Goal: Task Accomplishment & Management: Manage account settings

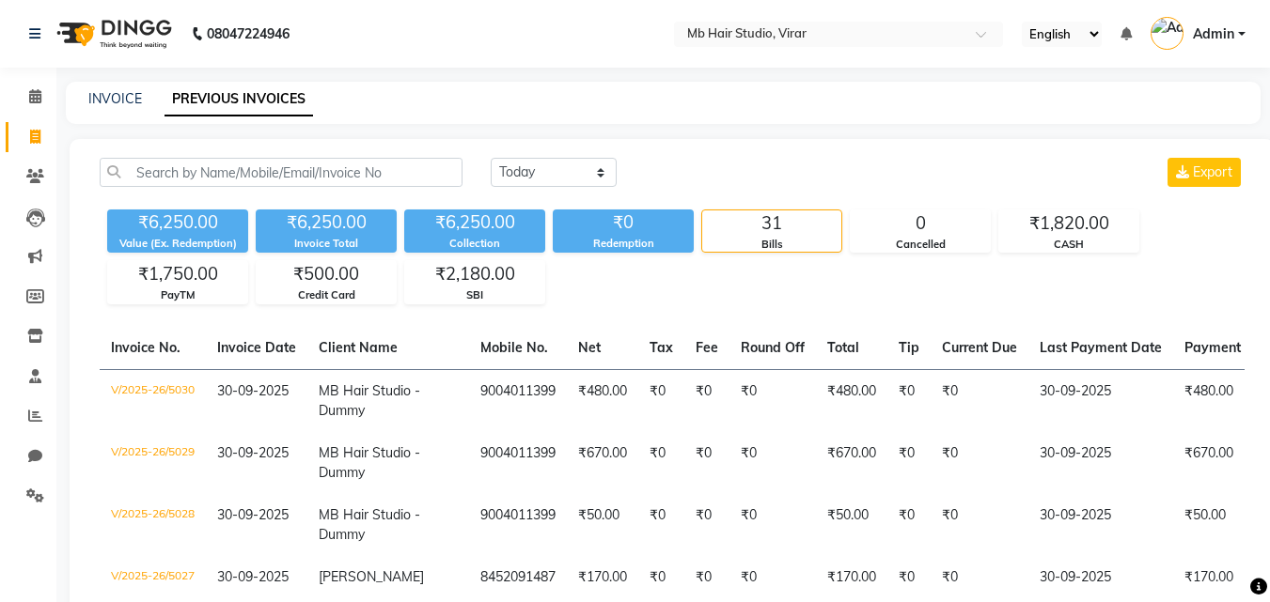
select select "[DATE]"
click at [30, 99] on icon at bounding box center [35, 96] width 12 height 14
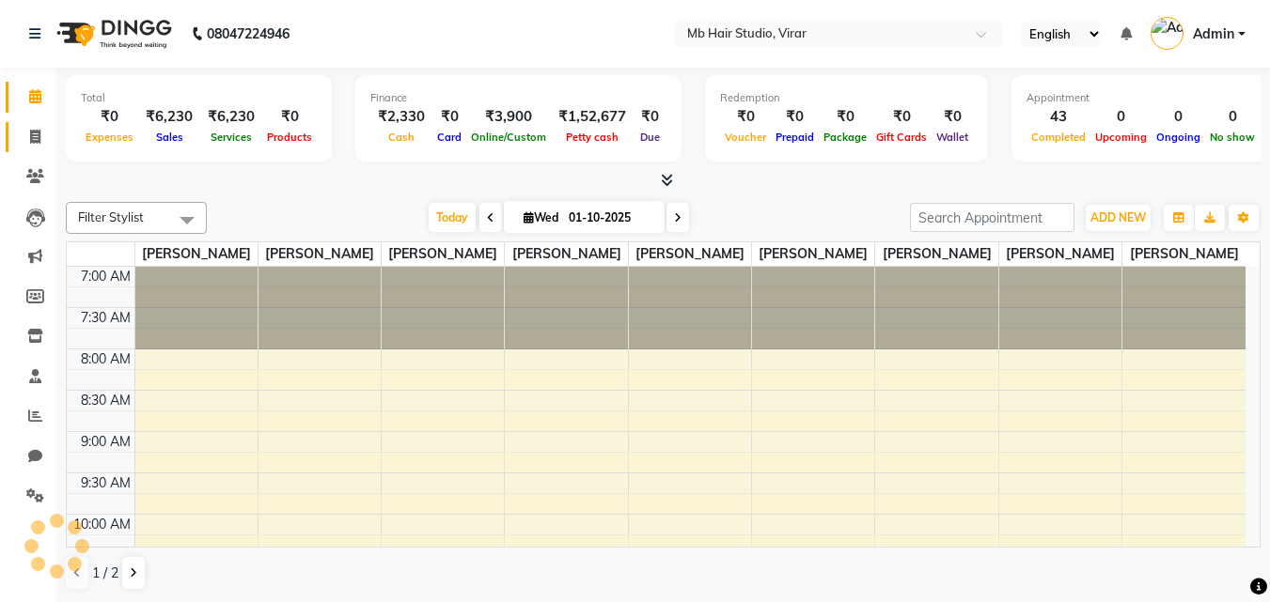
click at [34, 133] on icon at bounding box center [35, 137] width 10 height 14
select select "service"
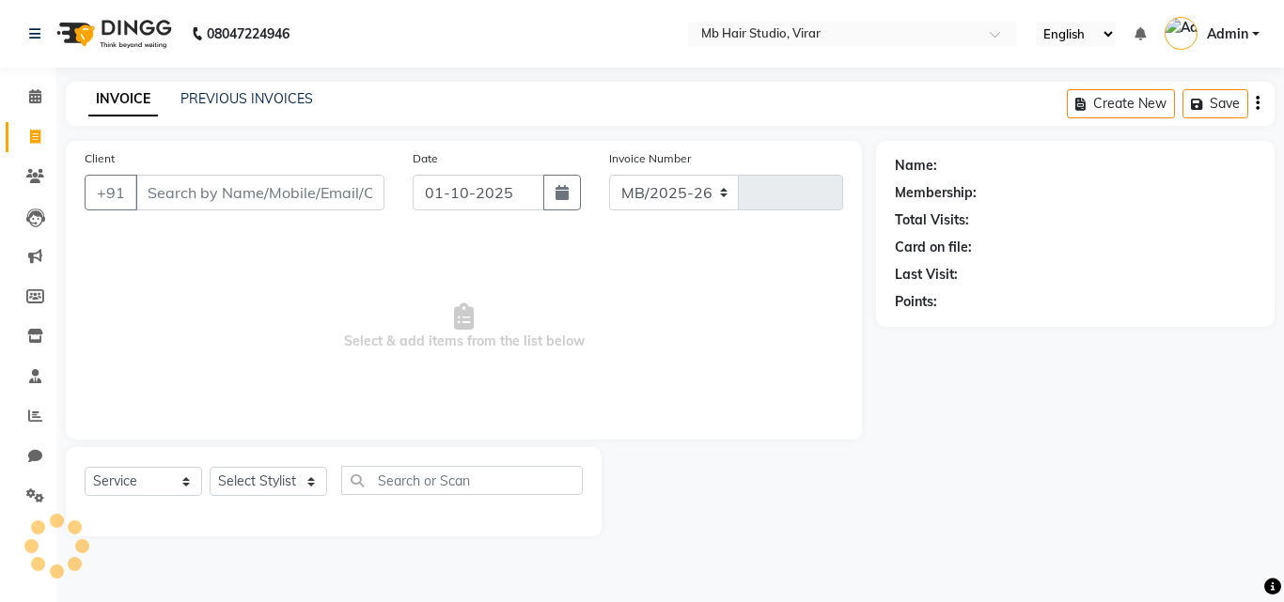
select select "7979"
type input "5069"
click at [210, 90] on link "PREVIOUS INVOICES" at bounding box center [246, 98] width 133 height 17
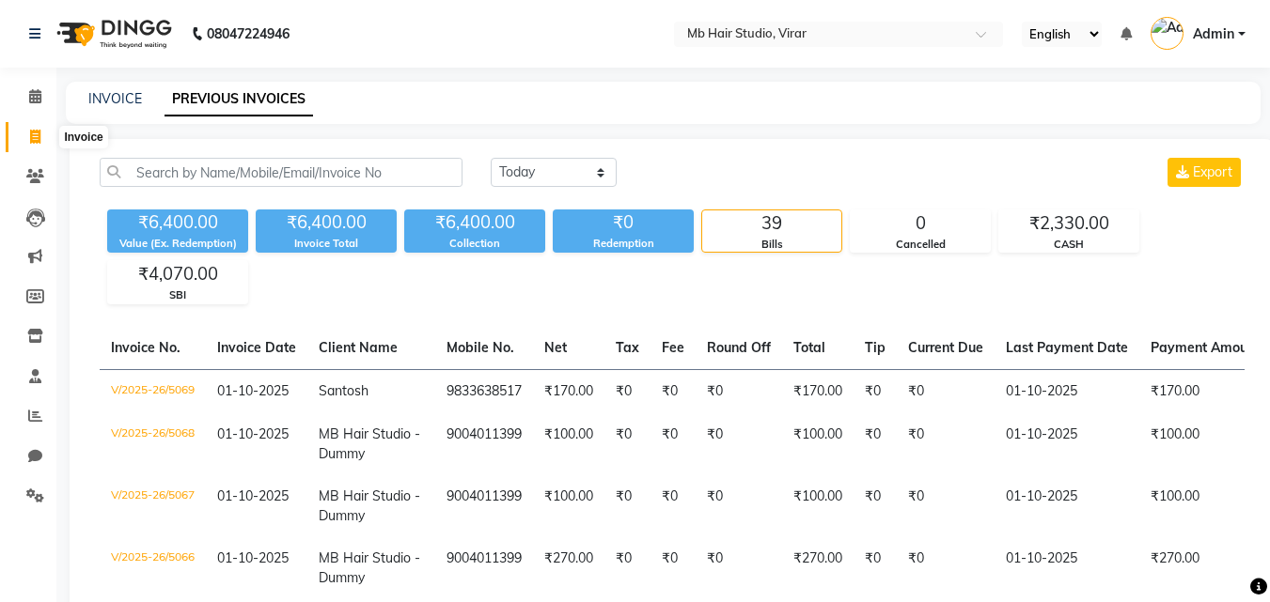
click at [33, 130] on icon at bounding box center [35, 137] width 10 height 14
select select "7979"
select select "service"
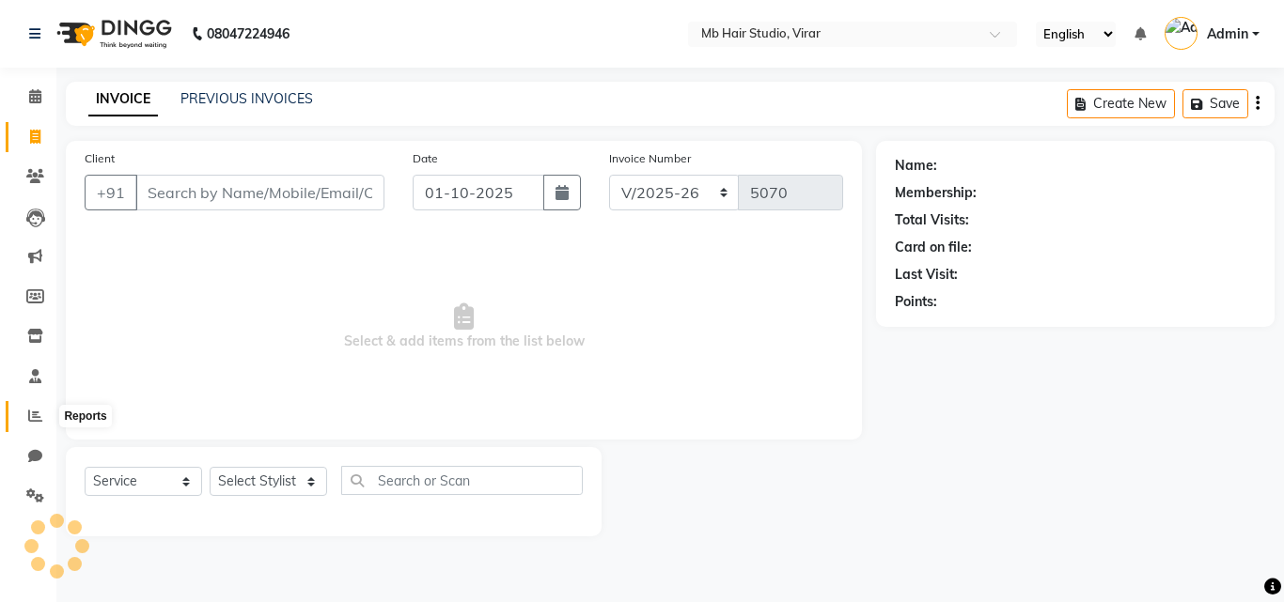
click at [39, 413] on icon at bounding box center [35, 416] width 14 height 14
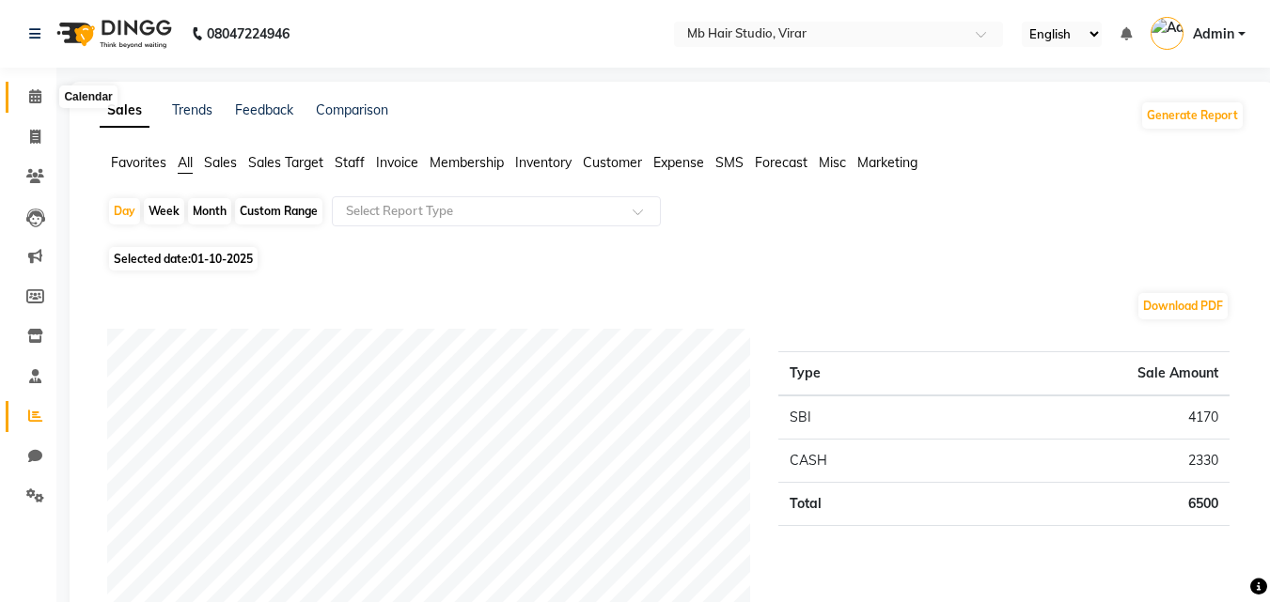
click at [32, 100] on icon at bounding box center [35, 96] width 12 height 14
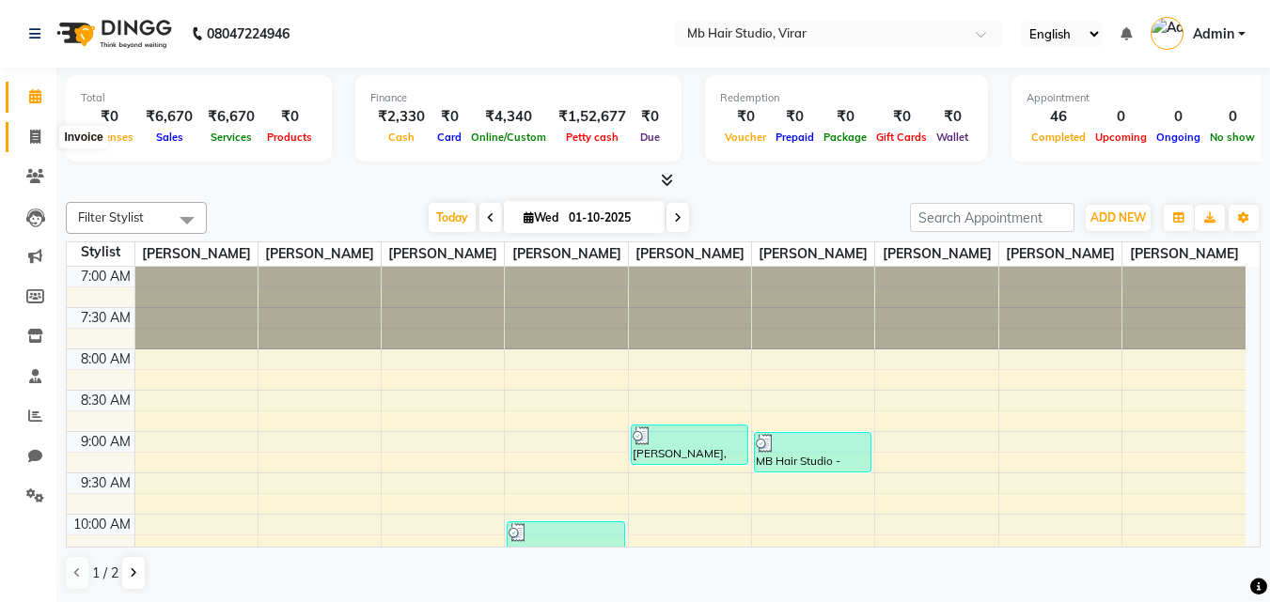
click at [39, 139] on icon at bounding box center [35, 137] width 10 height 14
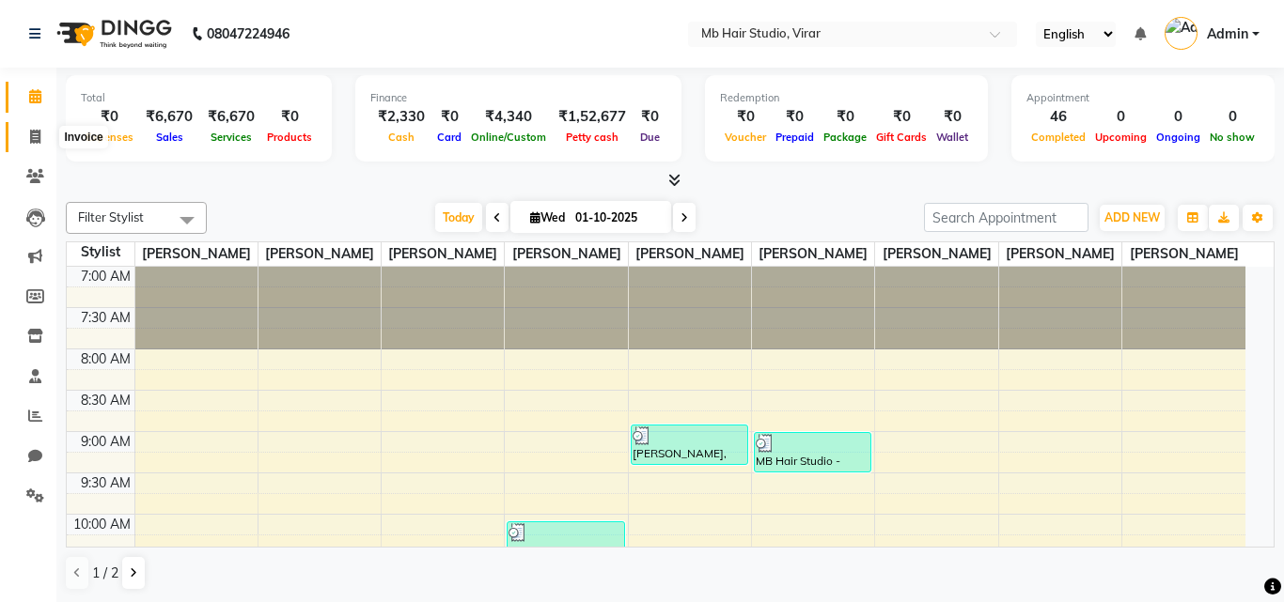
select select "service"
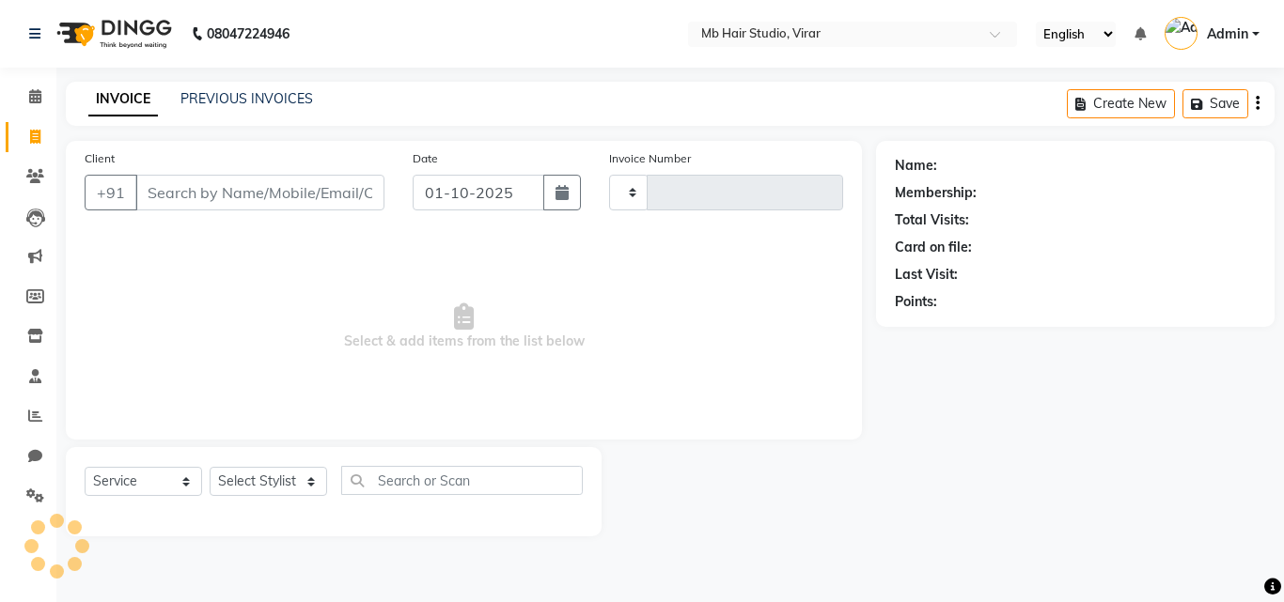
type input "5072"
select select "7979"
click at [35, 420] on icon at bounding box center [35, 416] width 14 height 14
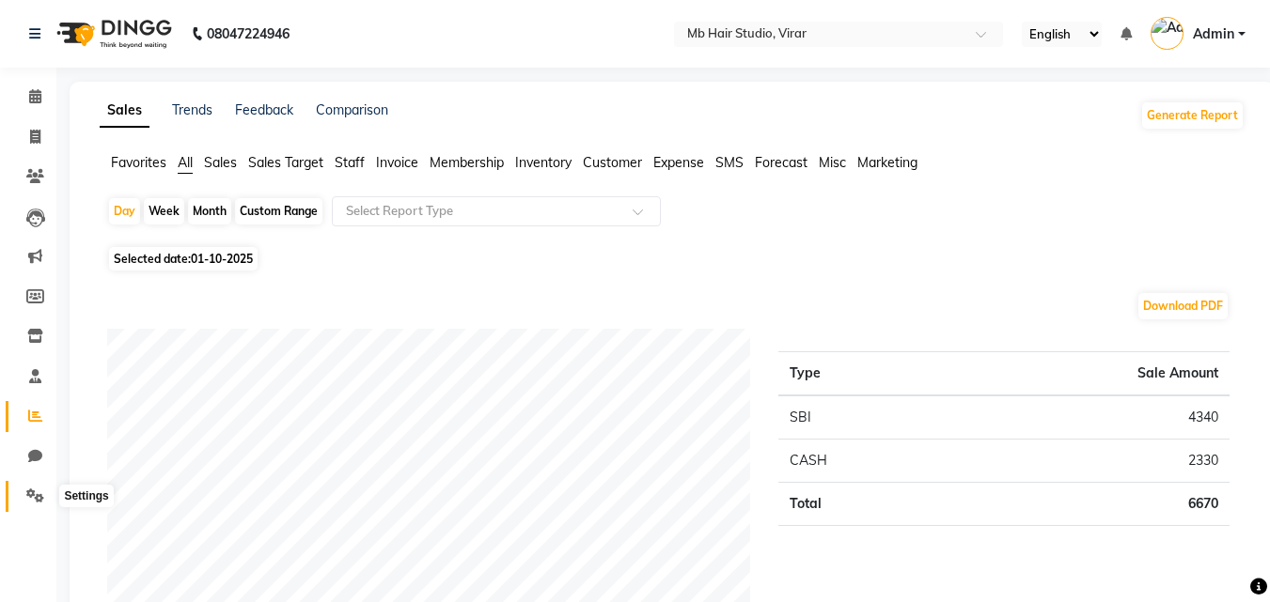
click at [29, 490] on icon at bounding box center [35, 496] width 18 height 14
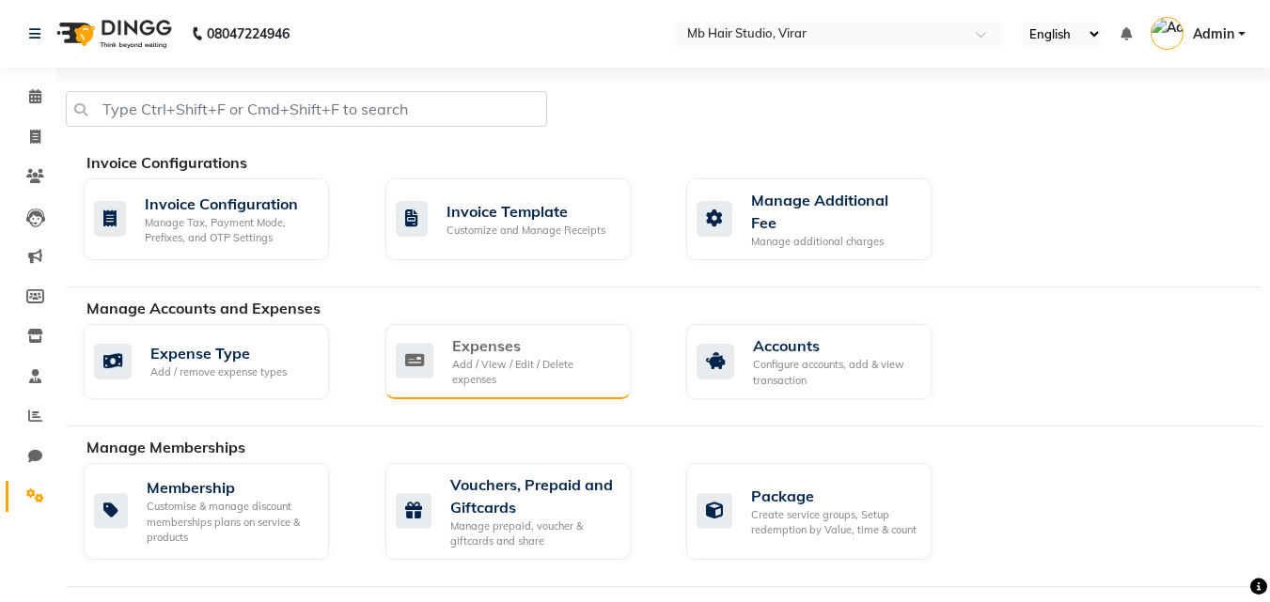
click at [469, 339] on div "Expenses" at bounding box center [534, 346] width 164 height 23
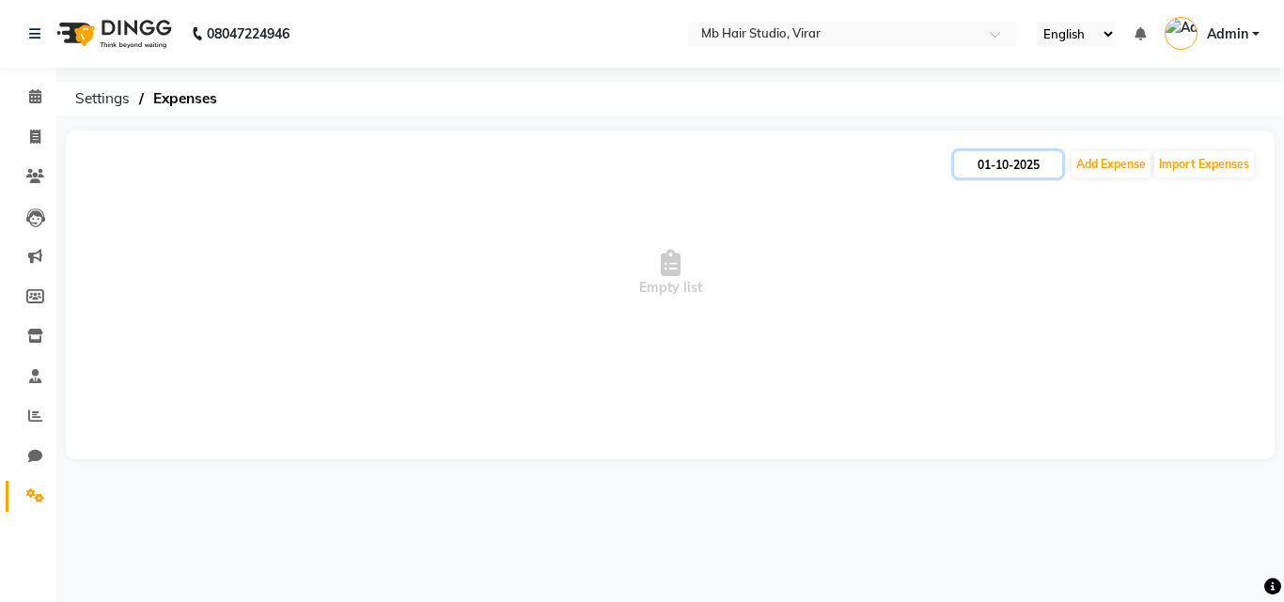
click at [1000, 162] on input "01-10-2025" at bounding box center [1008, 164] width 108 height 26
select select "10"
select select "2025"
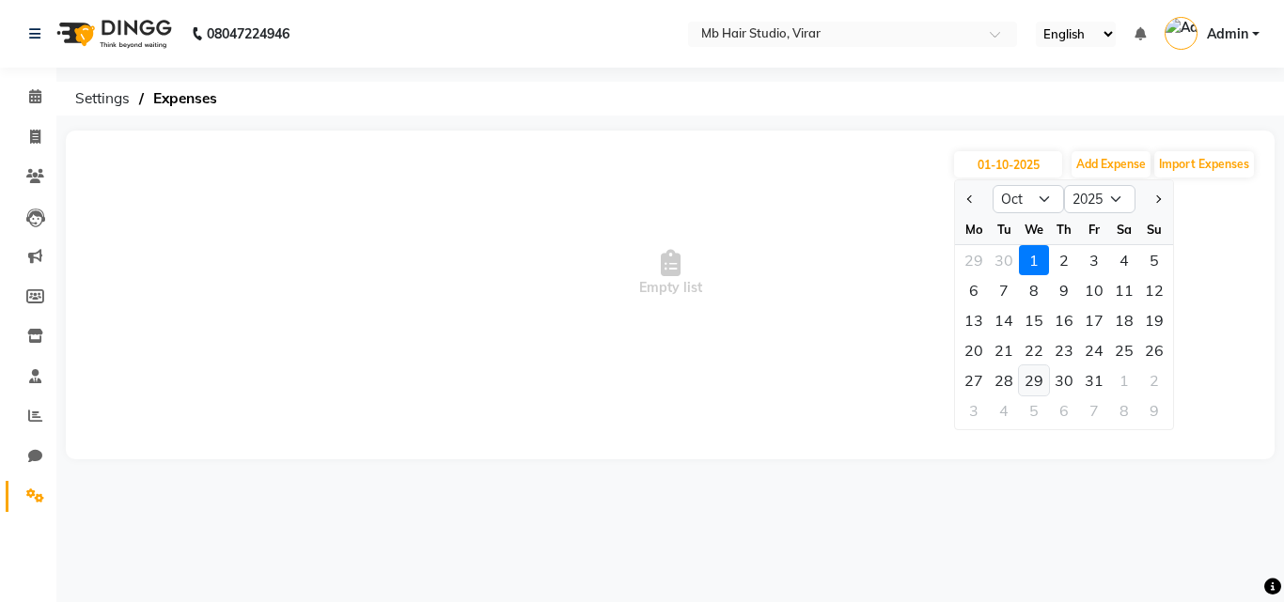
click at [1039, 382] on div "29" at bounding box center [1034, 381] width 30 height 30
type input "[DATE]"
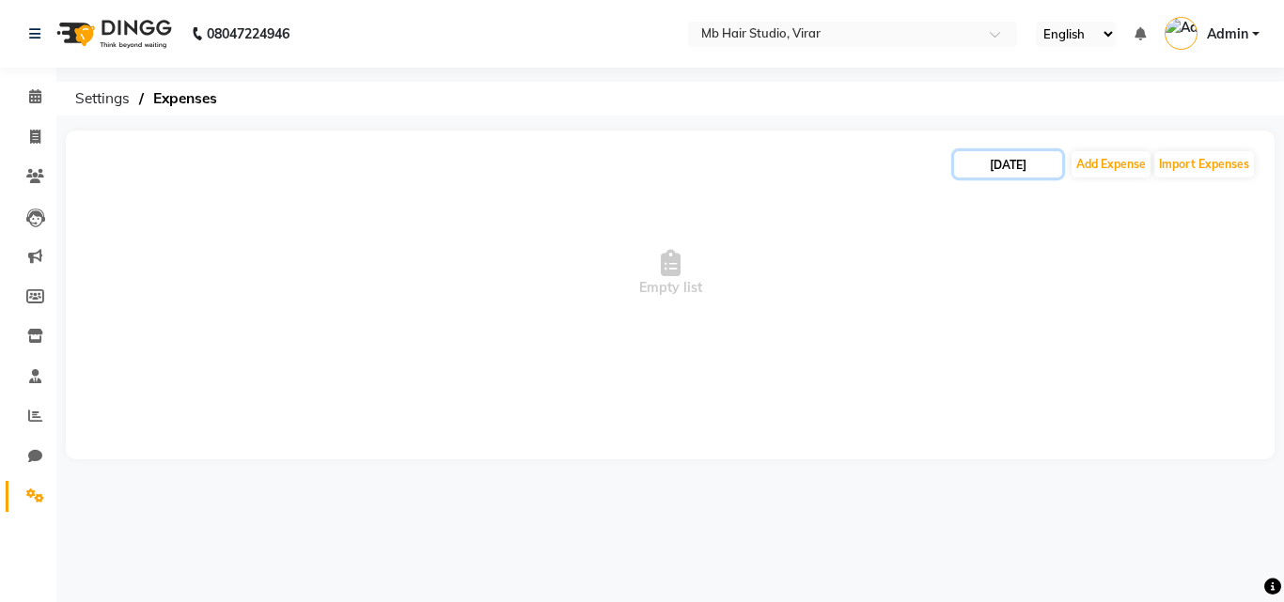
click at [1005, 167] on input "[DATE]" at bounding box center [1008, 164] width 108 height 26
select select "10"
select select "2025"
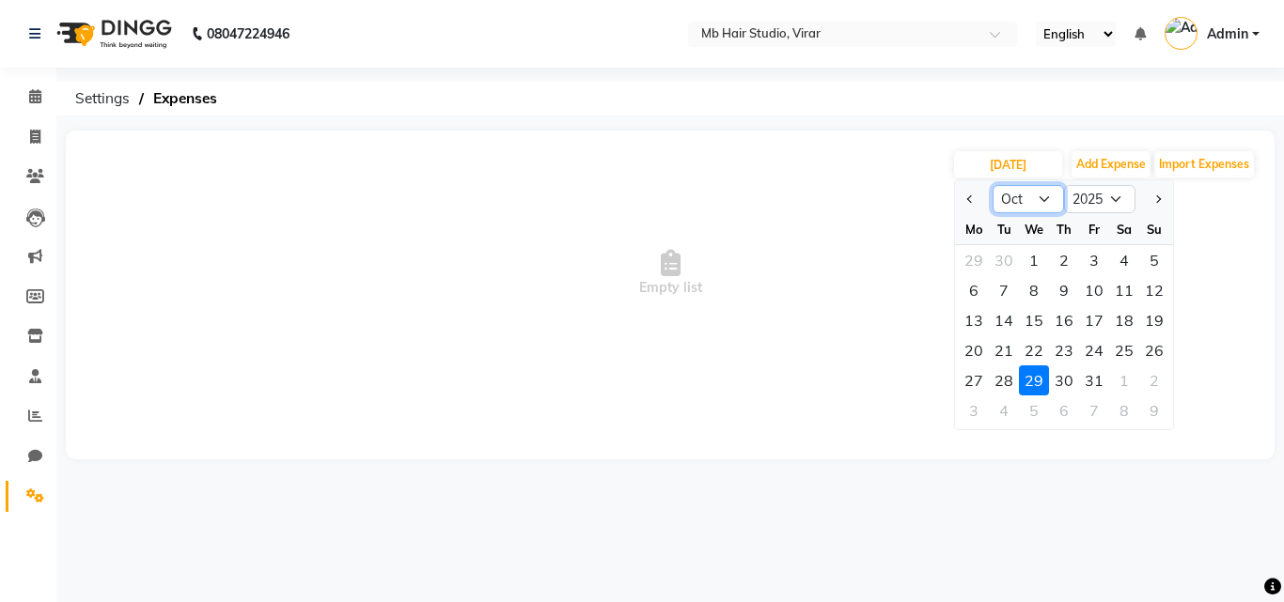
click at [1038, 195] on select "Jan Feb Mar Apr May Jun [DATE] Aug Sep Oct Nov Dec" at bounding box center [1027, 199] width 71 height 28
select select "9"
click at [992, 185] on select "Jan Feb Mar Apr May Jun [DATE] Aug Sep Oct Nov Dec" at bounding box center [1027, 199] width 71 height 28
click at [1163, 353] on div "28" at bounding box center [1154, 350] width 30 height 30
type input "28-09-2025"
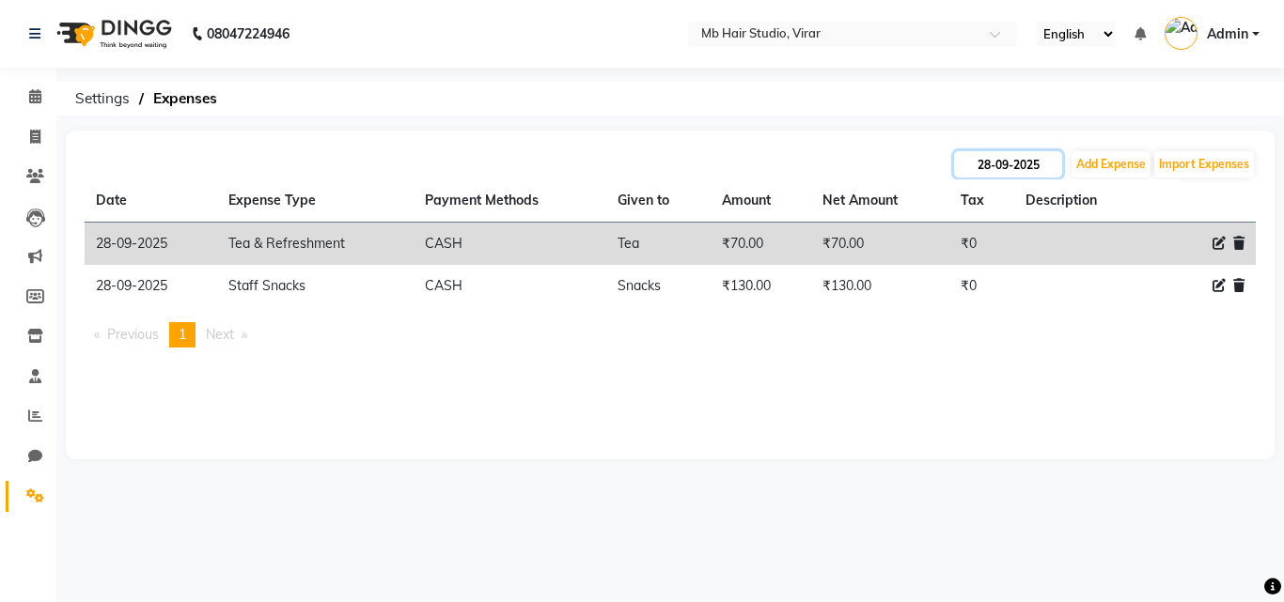
click at [1015, 164] on input "28-09-2025" at bounding box center [1008, 164] width 108 height 26
select select "9"
select select "2025"
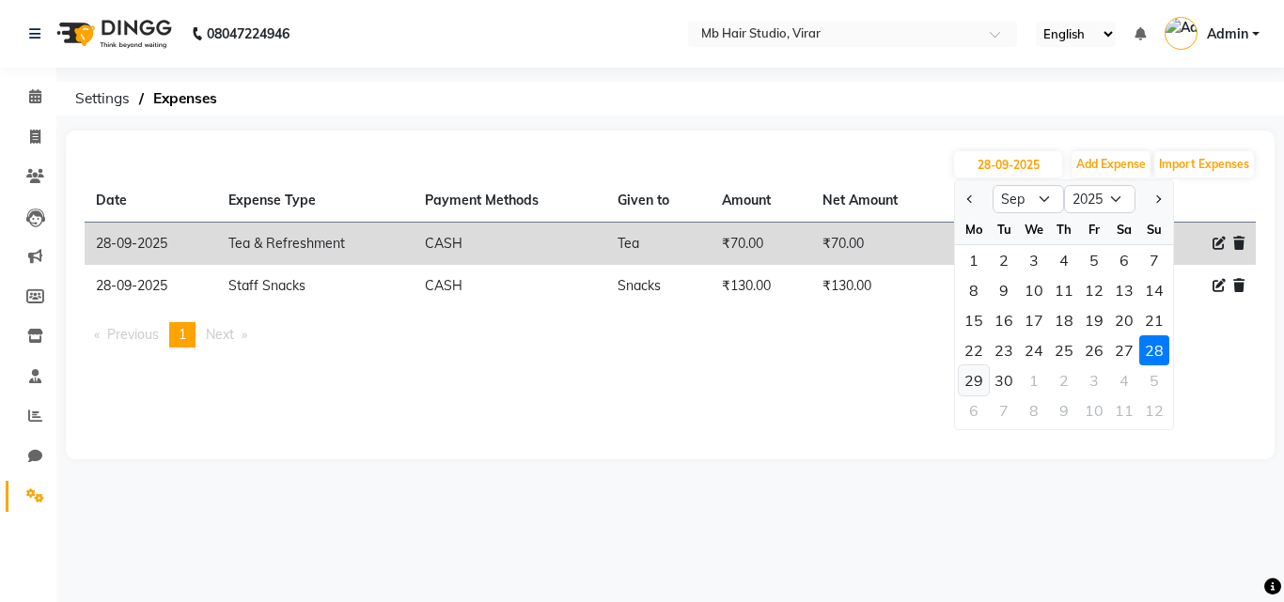
click at [969, 382] on div "29" at bounding box center [974, 381] width 30 height 30
type input "29-09-2025"
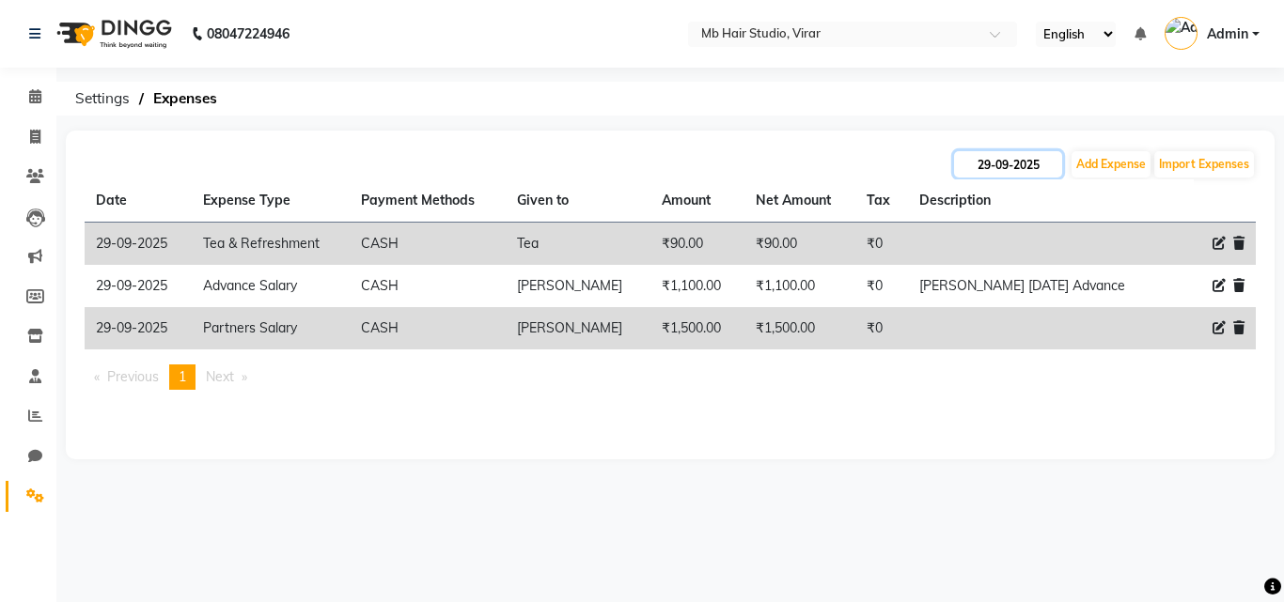
click at [1004, 168] on input "29-09-2025" at bounding box center [1008, 164] width 108 height 26
select select "9"
select select "2025"
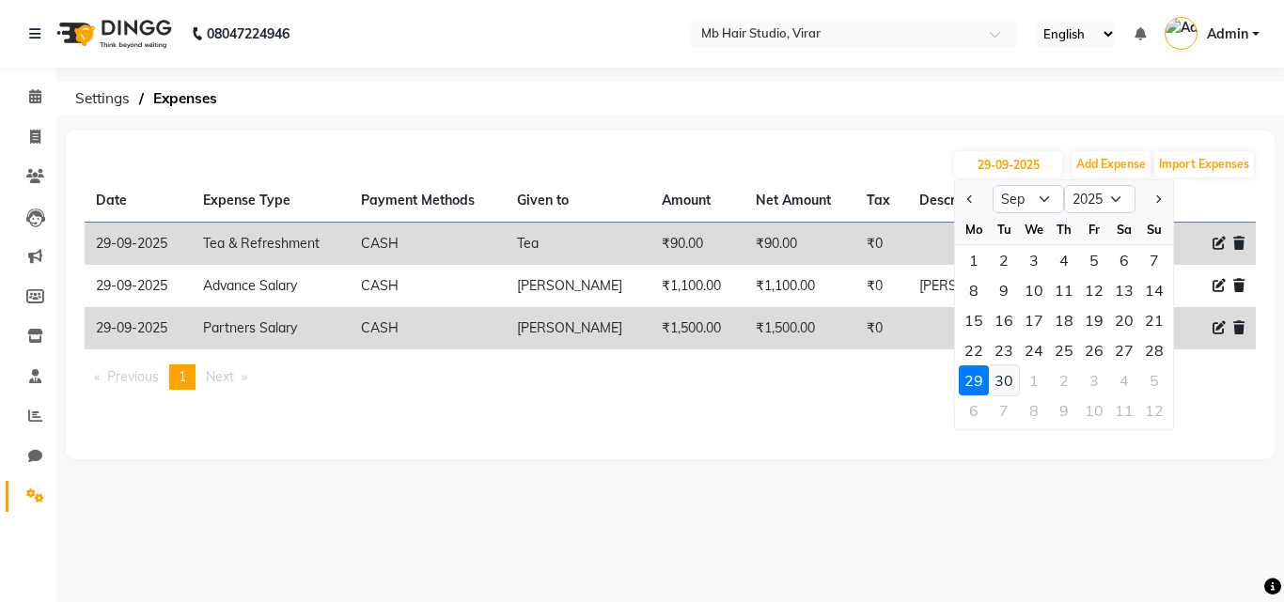
click at [1009, 377] on div "30" at bounding box center [1004, 381] width 30 height 30
type input "30-09-2025"
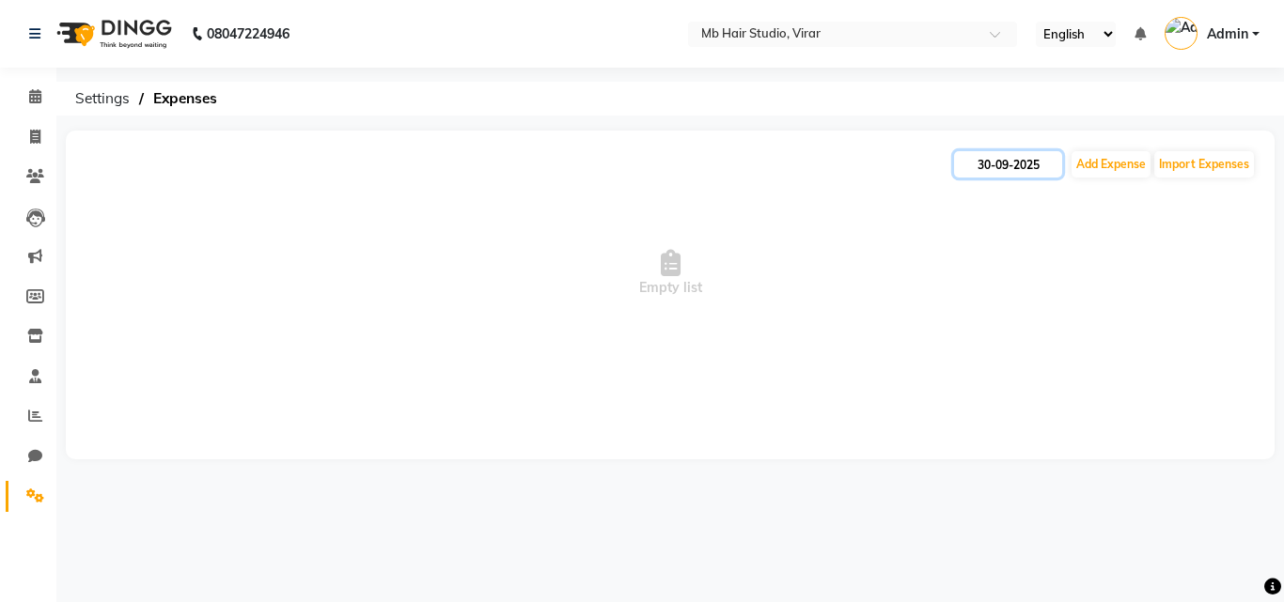
click at [1008, 165] on input "30-09-2025" at bounding box center [1008, 164] width 108 height 26
select select "9"
select select "2025"
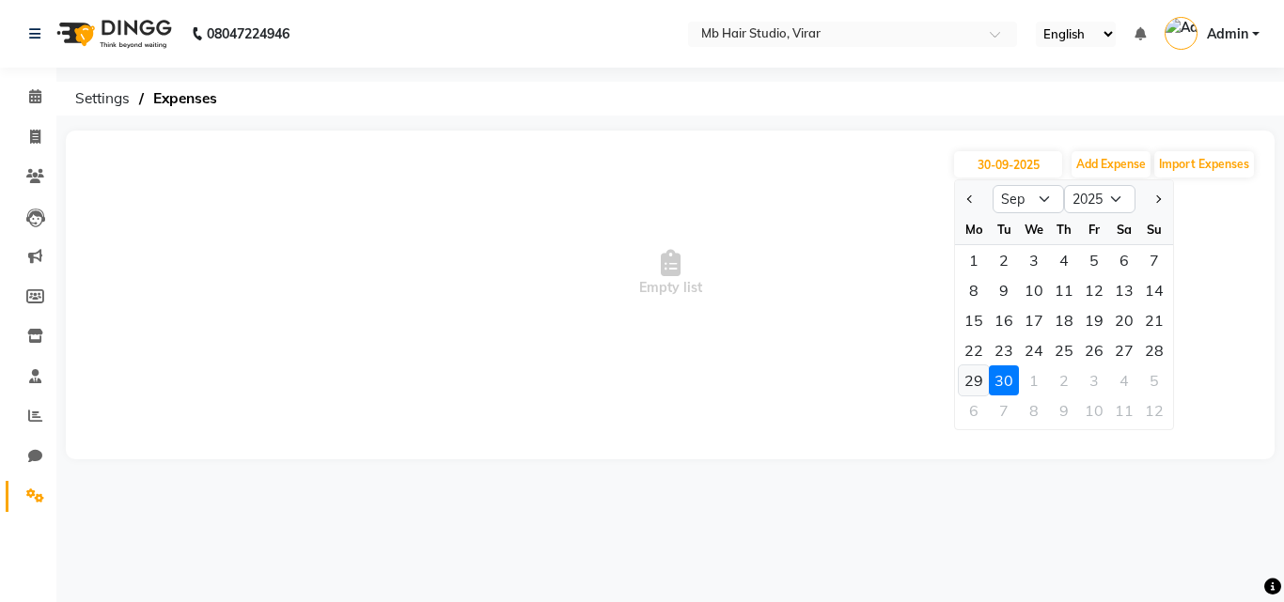
click at [974, 380] on div "29" at bounding box center [974, 381] width 30 height 30
type input "29-09-2025"
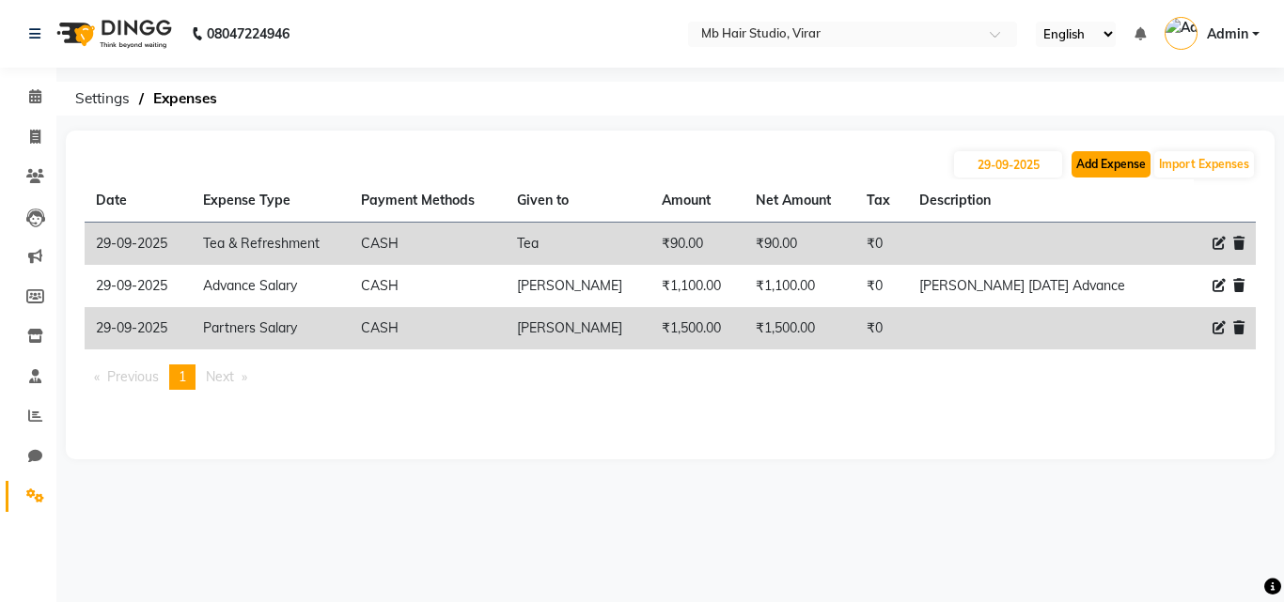
click at [1103, 169] on button "Add Expense" at bounding box center [1110, 164] width 79 height 26
select select "1"
select select "7122"
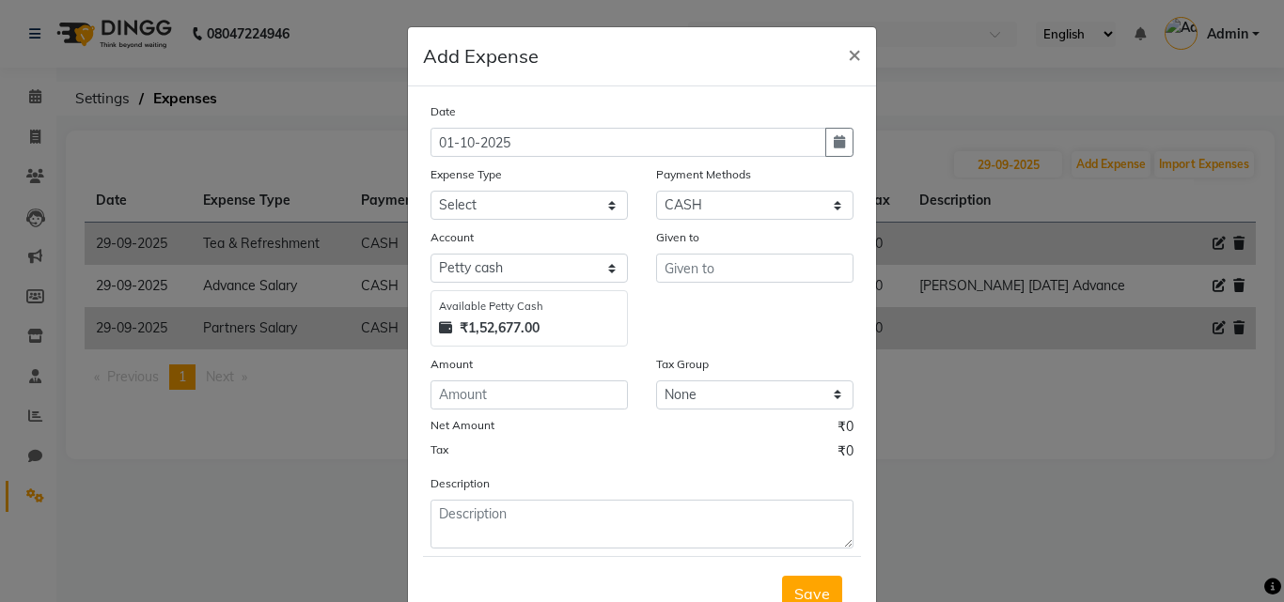
click at [974, 322] on ngb-modal-window "Add Expense × Date [DATE] Expense Type Select Advance Salary Bank charges Cash …" at bounding box center [642, 301] width 1284 height 602
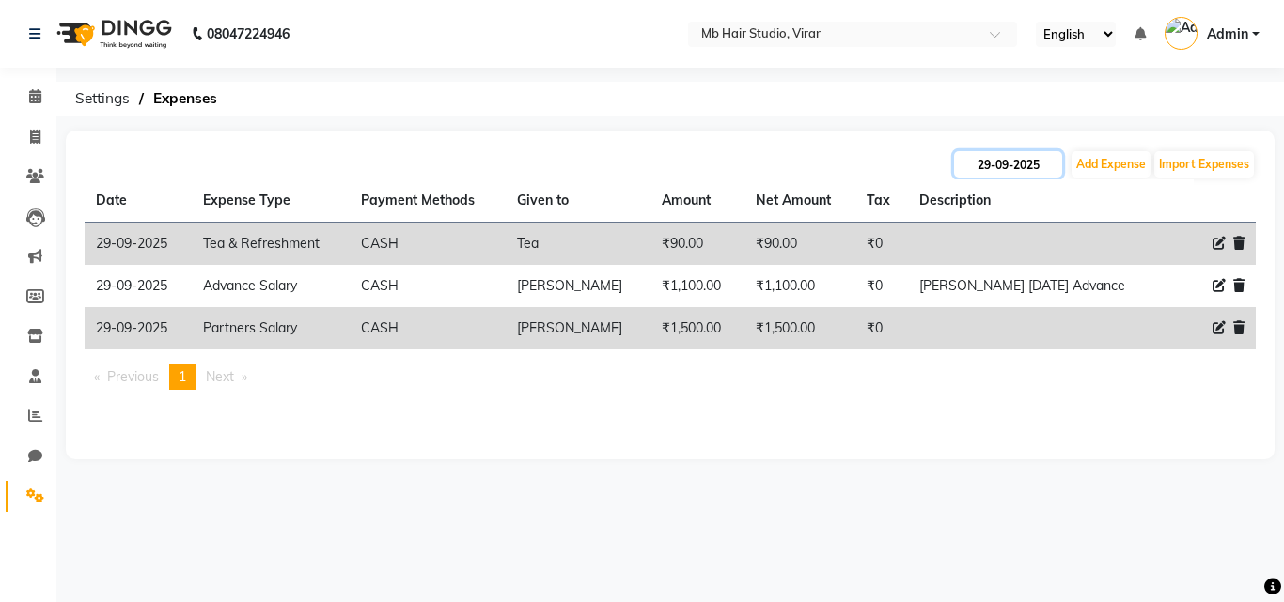
click at [1018, 157] on input "29-09-2025" at bounding box center [1008, 164] width 108 height 26
select select "9"
select select "2025"
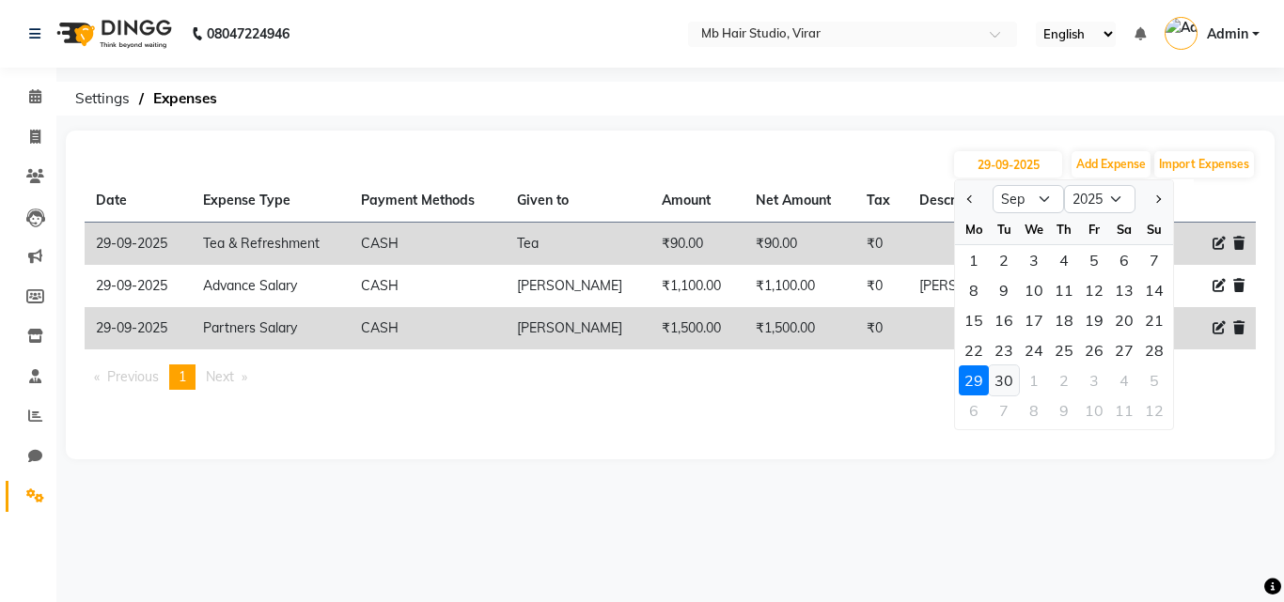
click at [1004, 376] on div "30" at bounding box center [1004, 381] width 30 height 30
type input "30-09-2025"
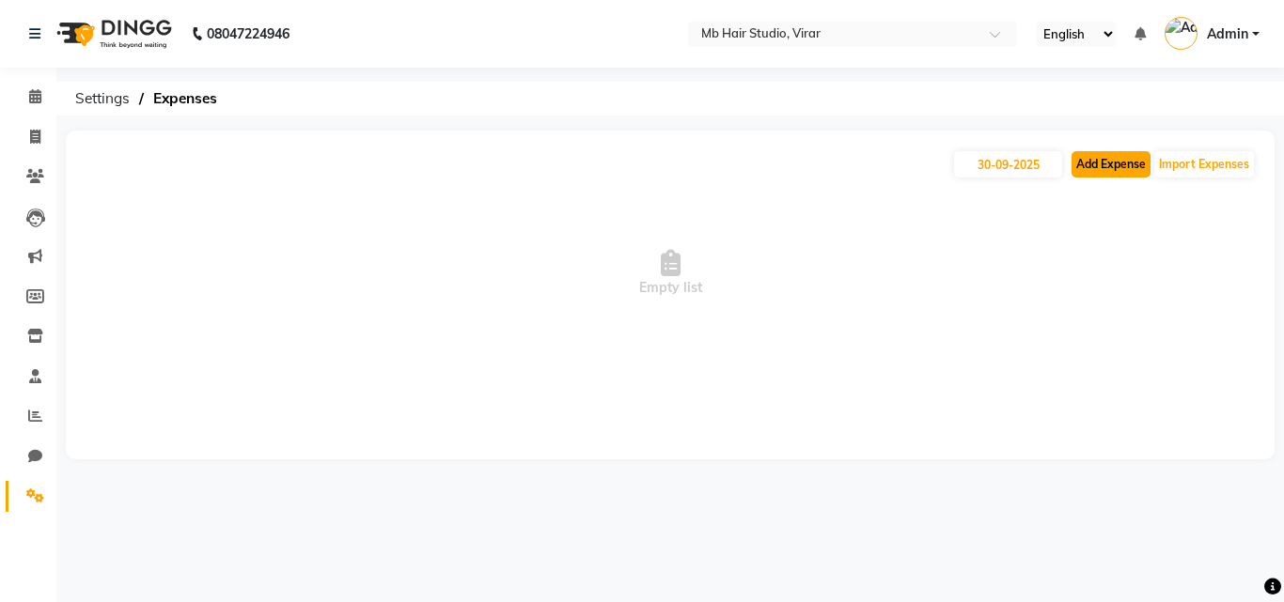
click at [1107, 171] on button "Add Expense" at bounding box center [1110, 164] width 79 height 26
select select "1"
select select "7122"
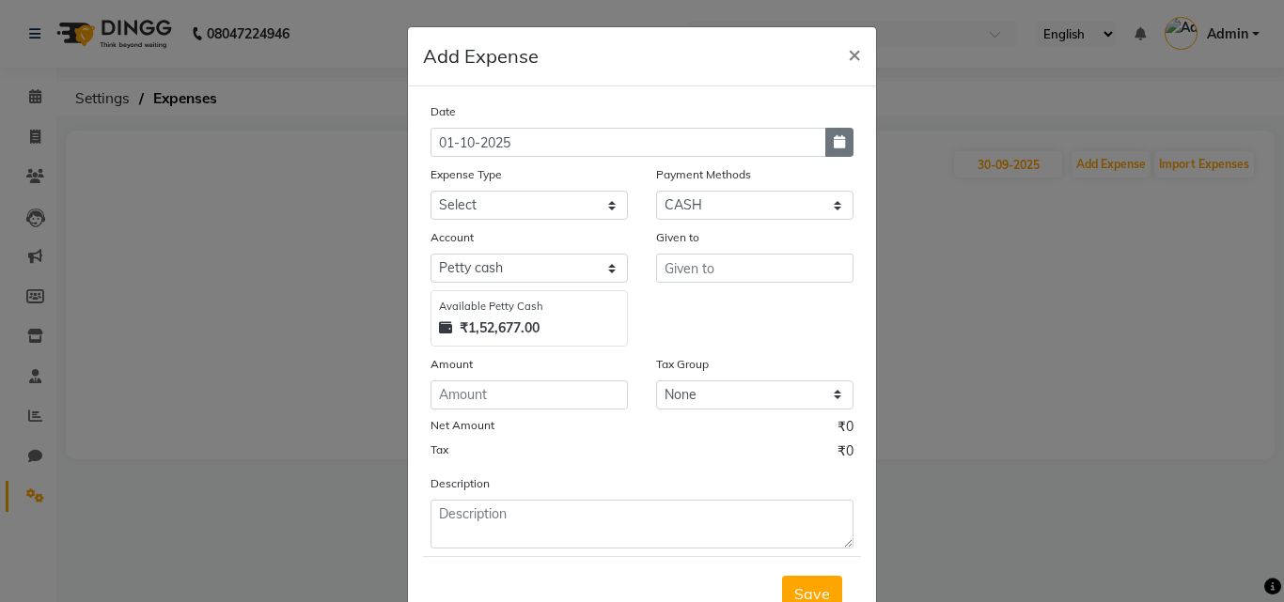
click at [836, 143] on icon "button" at bounding box center [839, 141] width 11 height 13
select select "10"
select select "2025"
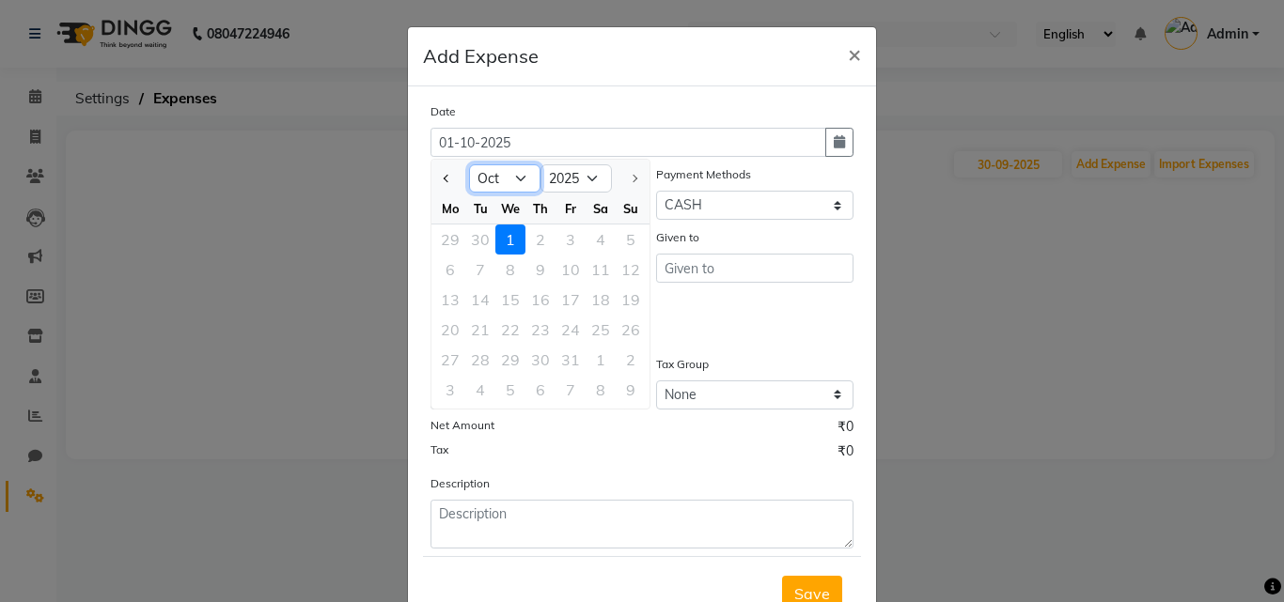
click at [513, 179] on select "Jan Feb Mar Apr May Jun [DATE] Aug Sep Oct" at bounding box center [504, 178] width 71 height 28
select select "9"
click at [469, 164] on select "Jan Feb Mar Apr May Jun [DATE] Aug Sep Oct" at bounding box center [504, 178] width 71 height 28
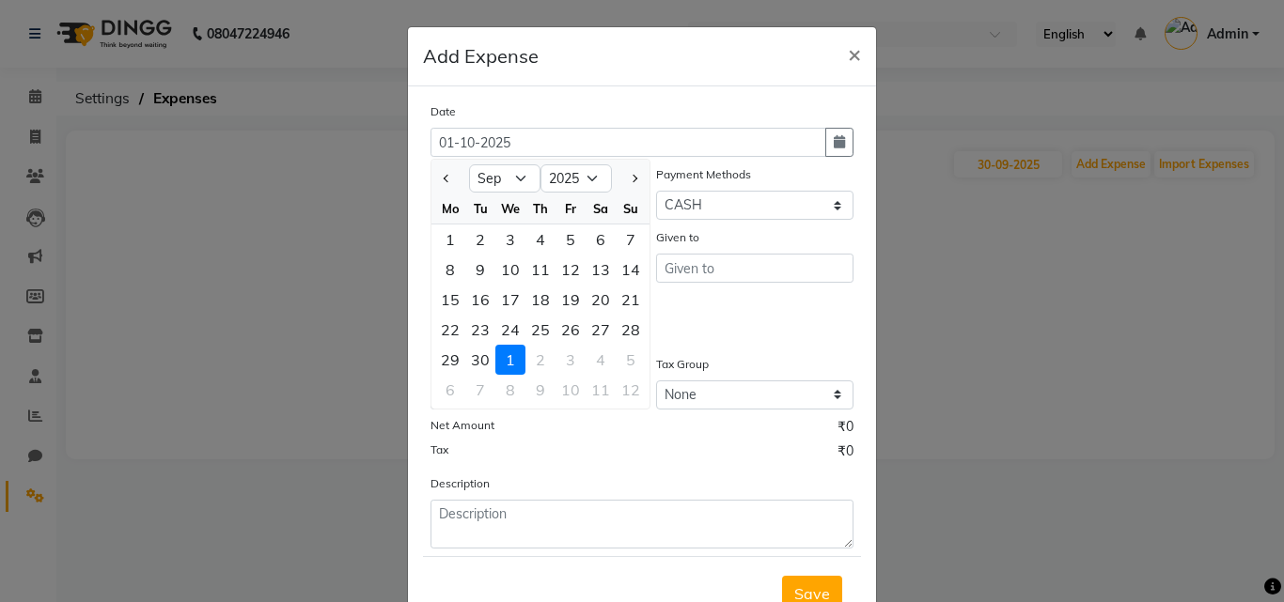
click at [476, 361] on div "30" at bounding box center [480, 360] width 30 height 30
type input "30-09-2025"
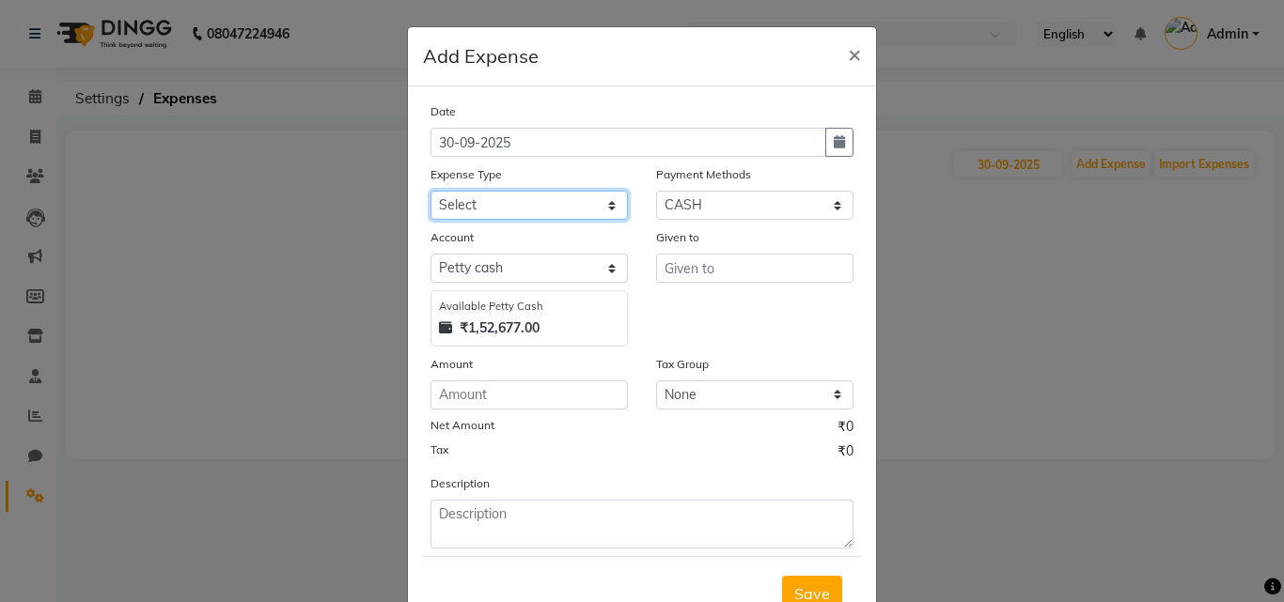
click at [602, 207] on select "Select Advance Salary Bank charges Cash transfer to bank Client Snacks Clinical…" at bounding box center [528, 205] width 197 height 29
select select "23534"
click at [430, 191] on select "Select Advance Salary Bank charges Cash transfer to bank Client Snacks Clinical…" at bounding box center [528, 205] width 197 height 29
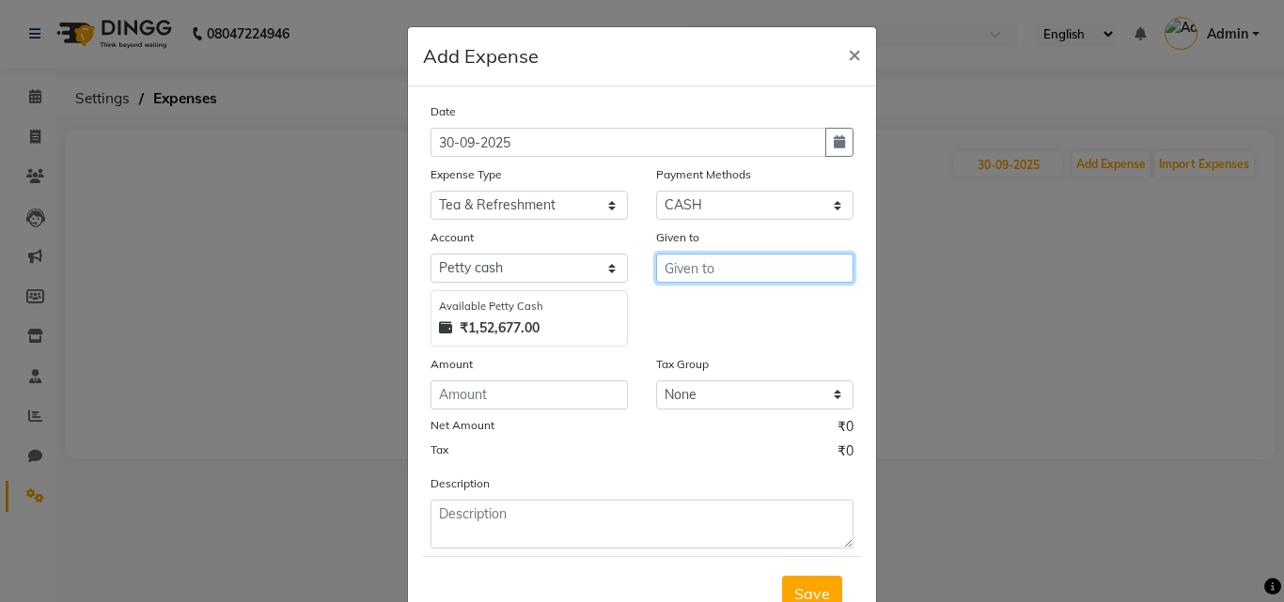
click at [700, 265] on input "text" at bounding box center [754, 268] width 197 height 29
type input "Tea"
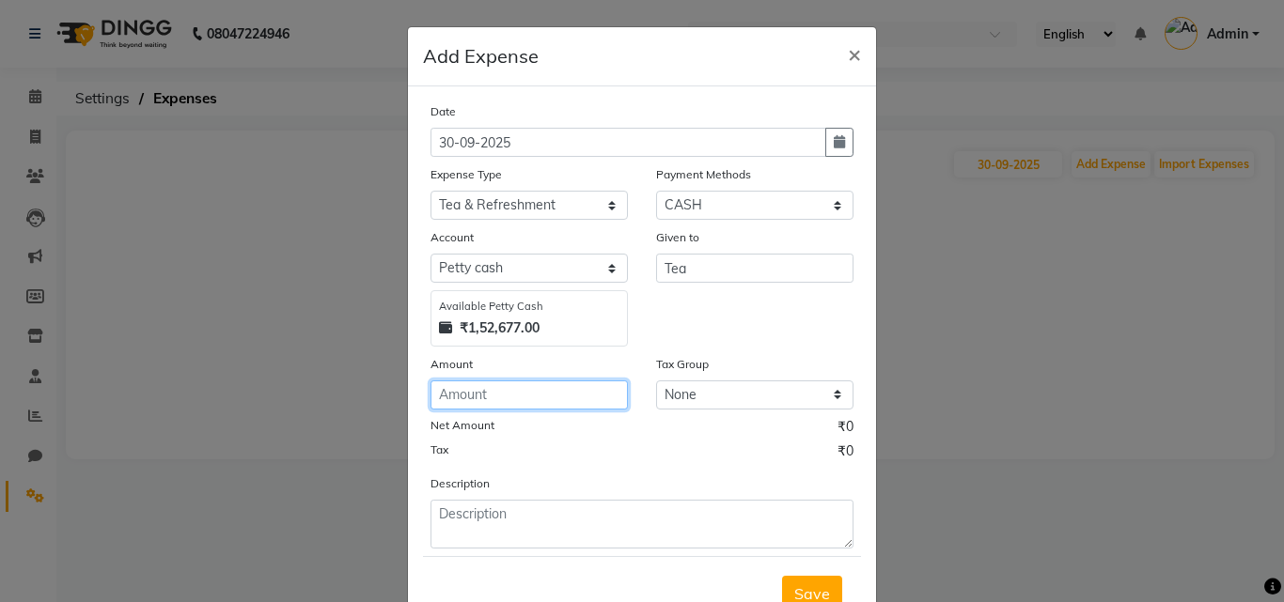
click at [562, 393] on input "number" at bounding box center [528, 395] width 197 height 29
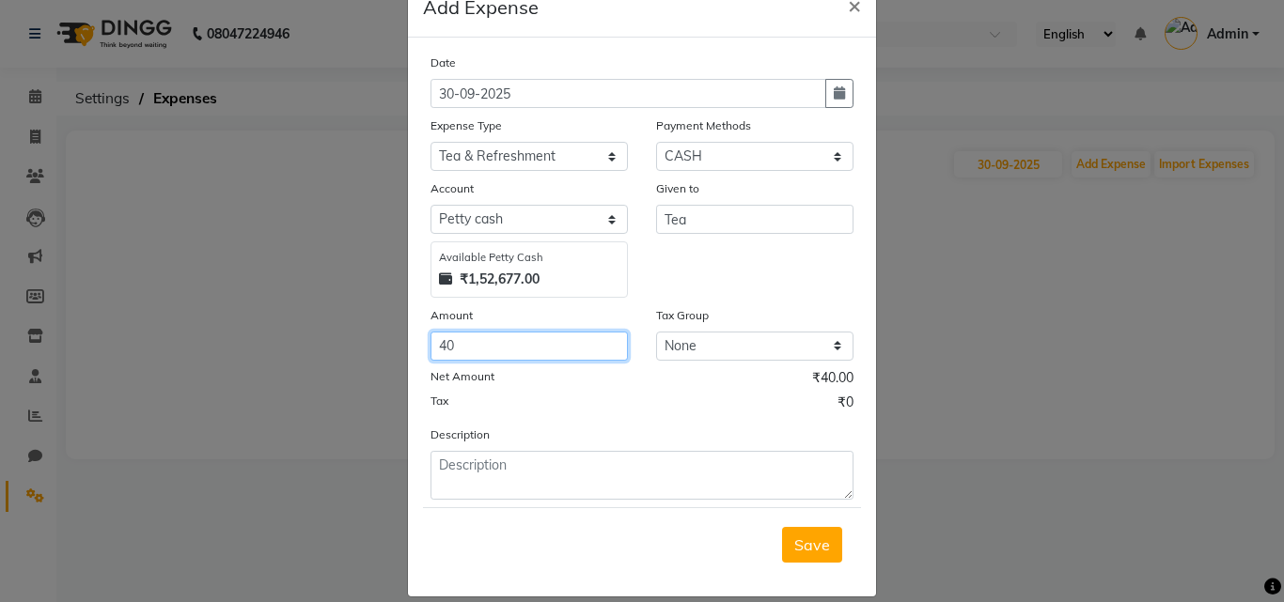
scroll to position [70, 0]
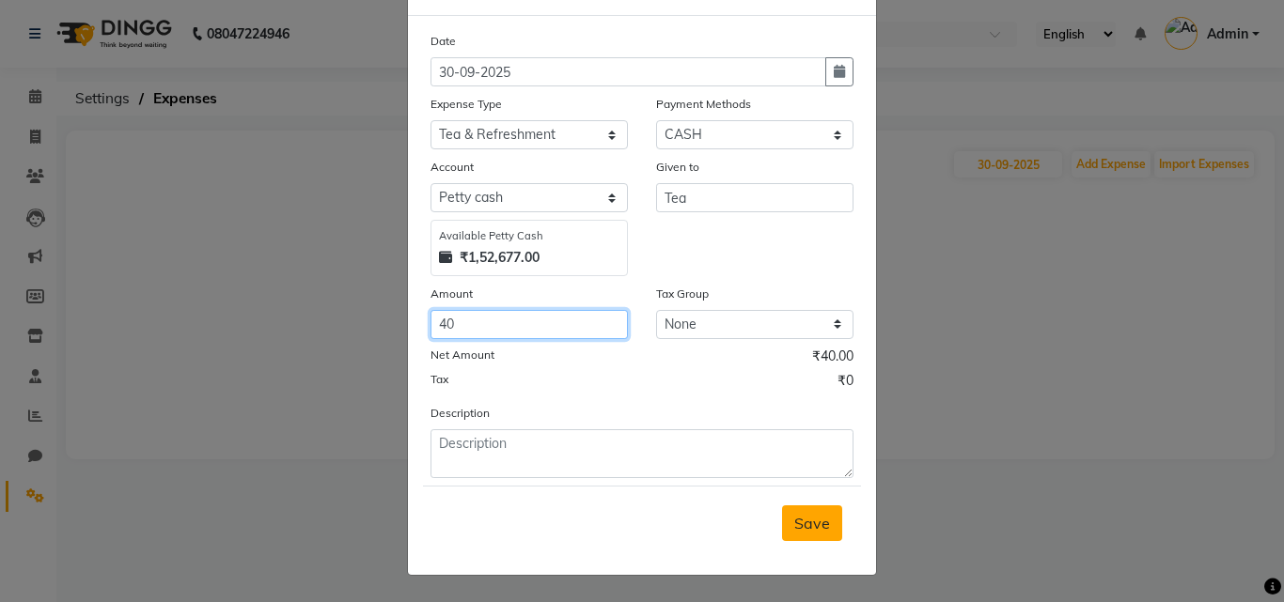
type input "40"
click at [834, 530] on button "Save" at bounding box center [812, 524] width 60 height 36
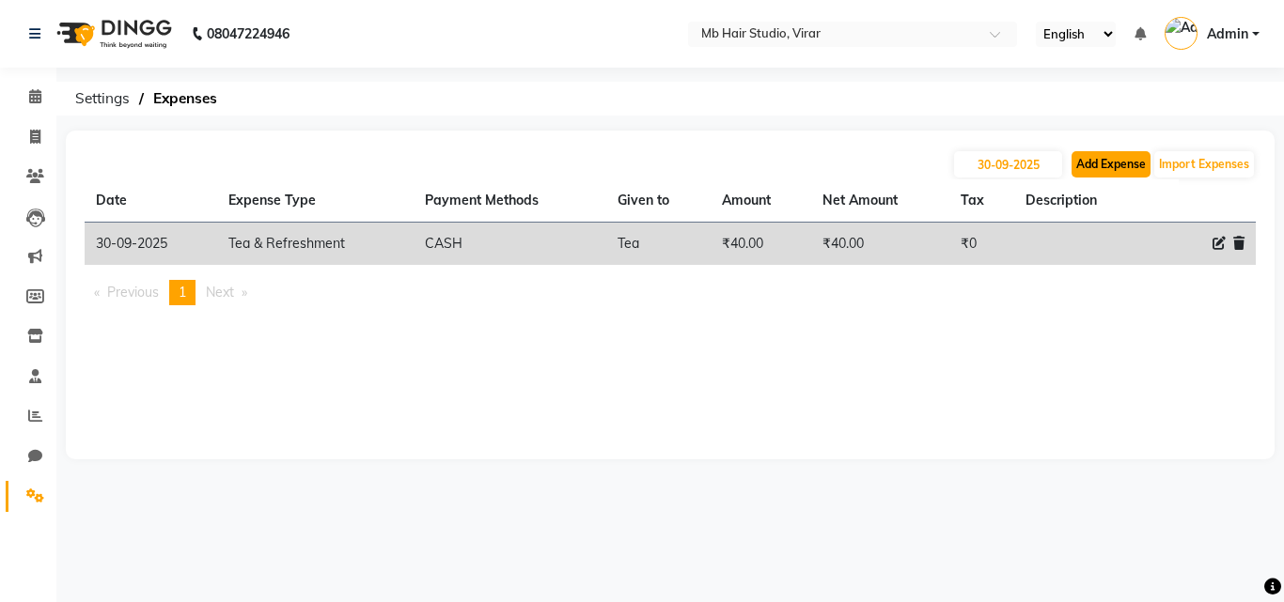
click at [1099, 160] on button "Add Expense" at bounding box center [1110, 164] width 79 height 26
select select "1"
select select "7122"
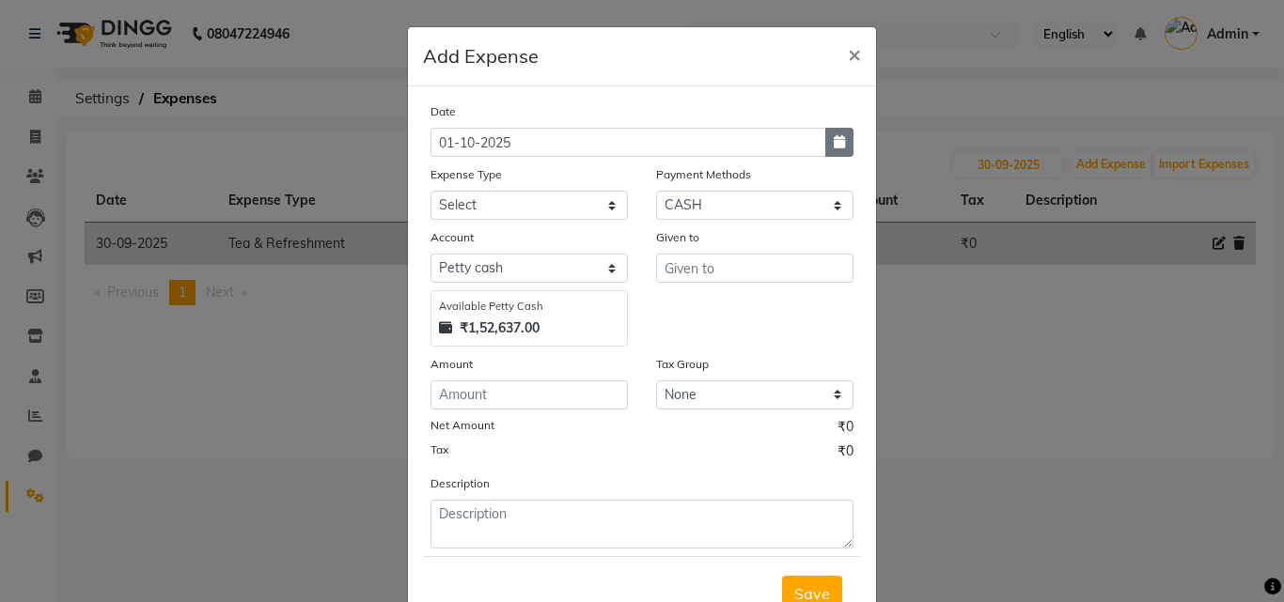
click at [841, 148] on button "button" at bounding box center [839, 142] width 28 height 29
select select "10"
select select "2025"
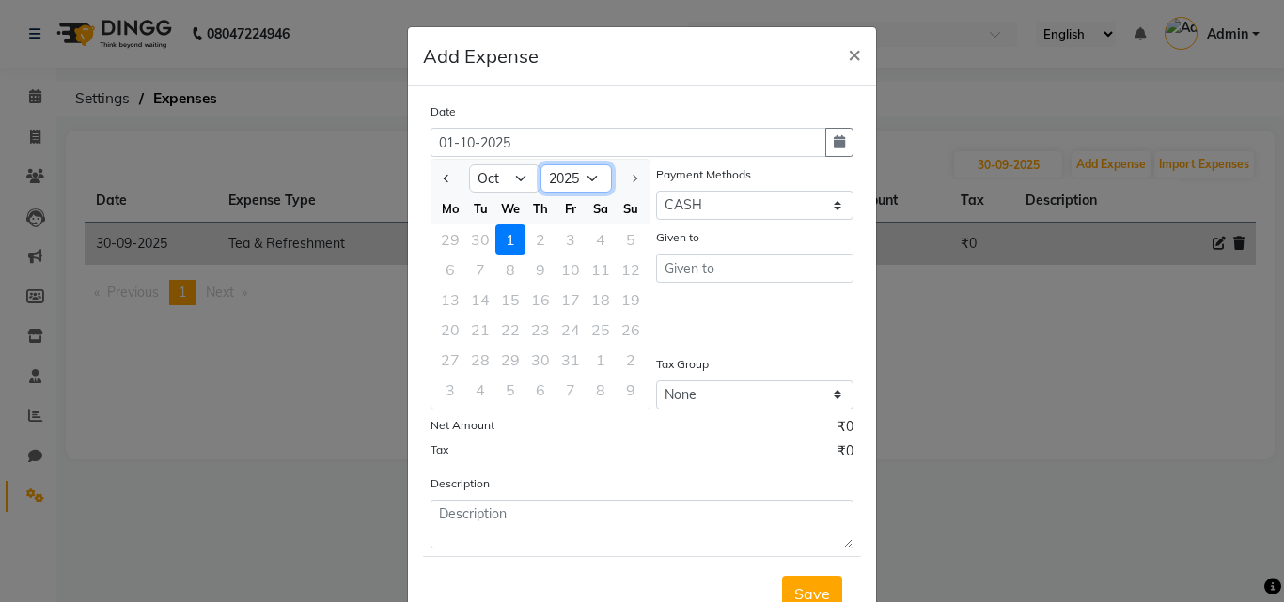
click at [585, 179] on select "2015 2016 2017 2018 2019 2020 2021 2022 2023 2024 2025" at bounding box center [575, 178] width 71 height 28
click at [540, 164] on select "2015 2016 2017 2018 2019 2020 2021 2022 2023 2024 2025" at bounding box center [575, 178] width 71 height 28
click at [515, 178] on select "Jan Feb Mar Apr May Jun [DATE] Aug Sep Oct" at bounding box center [504, 178] width 71 height 28
select select "9"
click at [469, 164] on select "Jan Feb Mar Apr May Jun [DATE] Aug Sep Oct" at bounding box center [504, 178] width 71 height 28
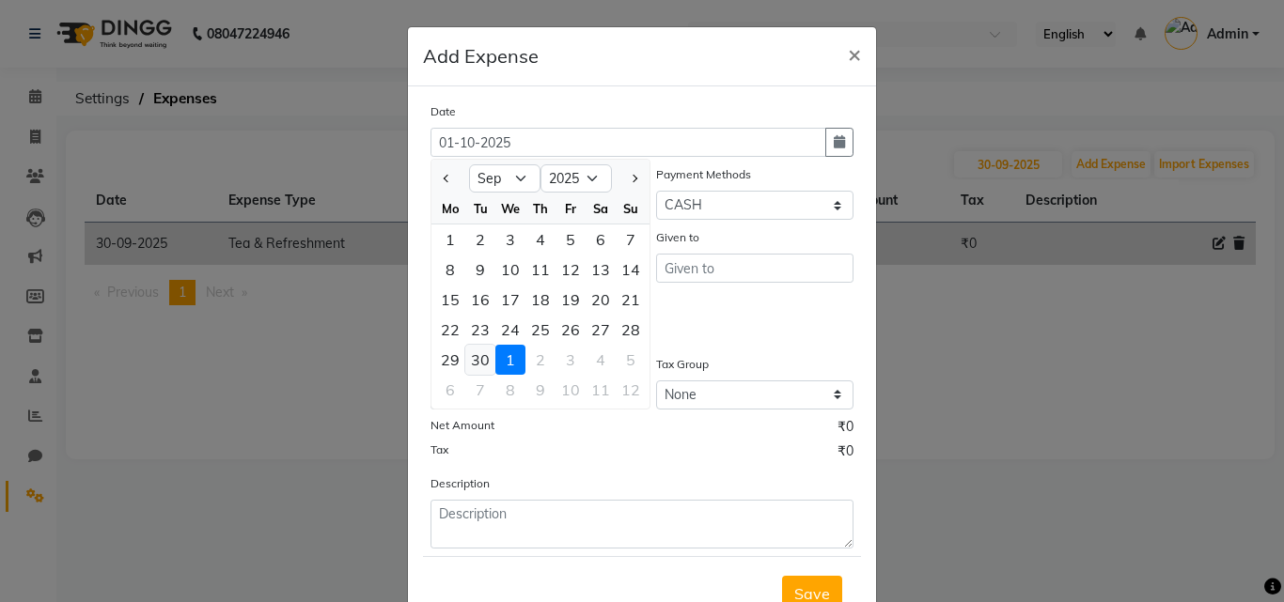
click at [472, 354] on div "30" at bounding box center [480, 360] width 30 height 30
type input "30-09-2025"
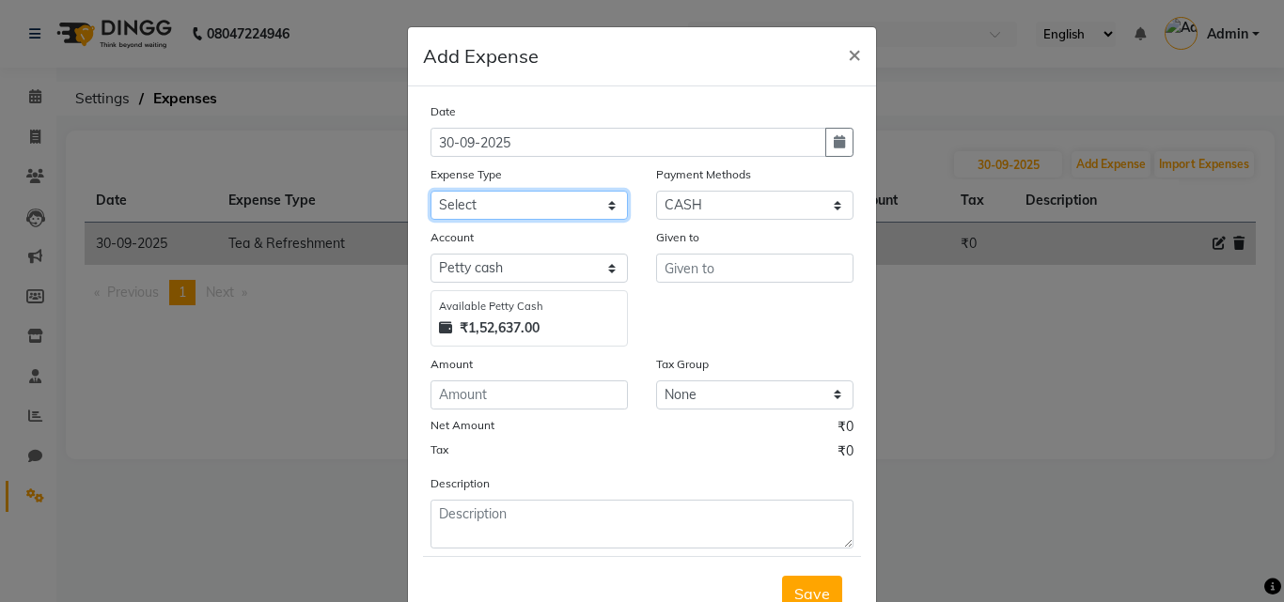
click at [522, 198] on select "Select Advance Salary Bank charges Cash transfer to bank Client Snacks Clinical…" at bounding box center [528, 205] width 197 height 29
